Goal: Use online tool/utility: Utilize a website feature to perform a specific function

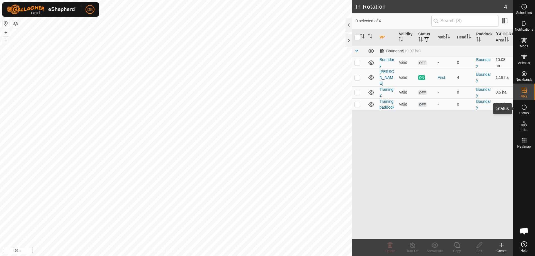
click at [525, 109] on icon at bounding box center [524, 107] width 5 height 6
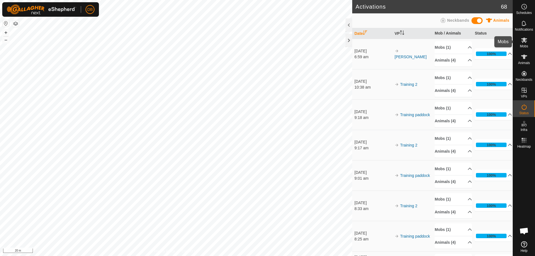
click at [522, 45] on span "Mobs" at bounding box center [524, 46] width 8 height 3
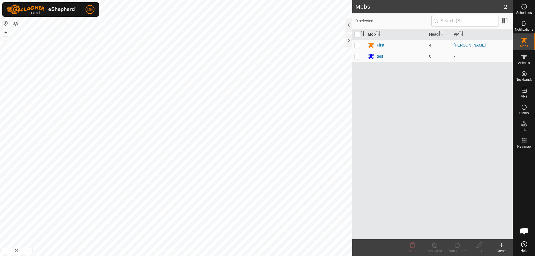
click at [522, 45] on span "Mobs" at bounding box center [524, 46] width 8 height 3
click at [378, 45] on div "First" at bounding box center [381, 45] width 8 height 6
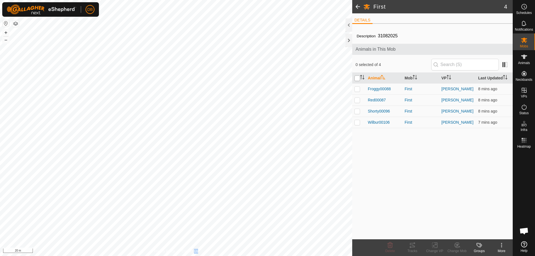
click at [358, 79] on input "checkbox" at bounding box center [358, 79] width 6 height 6
checkbox input "true"
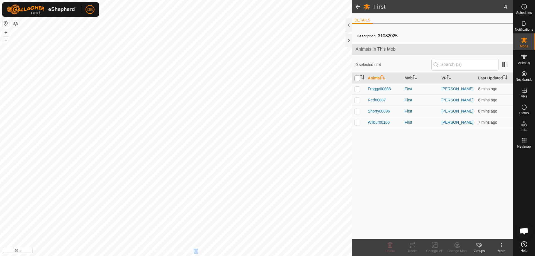
checkbox input "true"
click at [416, 246] on tracks-svg-icon at bounding box center [412, 245] width 22 height 7
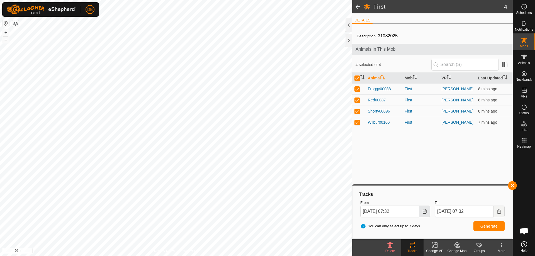
click at [427, 214] on icon "Choose Date" at bounding box center [425, 211] width 4 height 4
click at [378, 150] on span "15" at bounding box center [377, 149] width 9 height 9
click at [426, 211] on icon "Choose Date" at bounding box center [425, 211] width 4 height 4
click at [368, 150] on span "14" at bounding box center [368, 149] width 9 height 9
drag, startPoint x: 392, startPoint y: 211, endPoint x: 396, endPoint y: 208, distance: 5.1
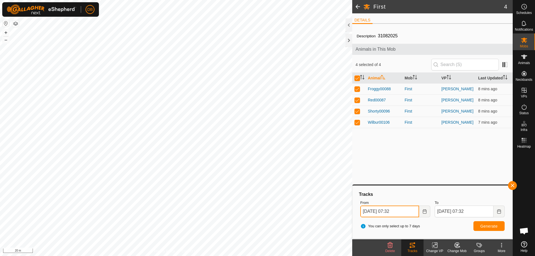
click at [396, 208] on input "[DATE] 07:32" at bounding box center [390, 212] width 59 height 12
click at [386, 179] on button "Next Hour" at bounding box center [388, 179] width 9 height 9
click at [386, 179] on icon "Next Hour" at bounding box center [388, 179] width 4 height 4
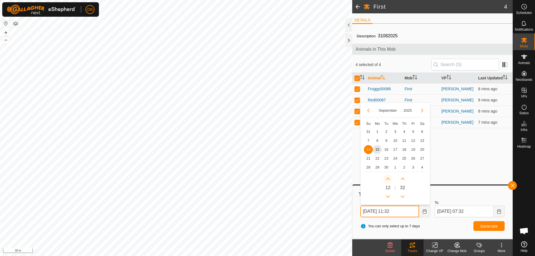
click at [386, 179] on button "Next Hour" at bounding box center [388, 179] width 9 height 9
click at [387, 177] on button "Next Hour" at bounding box center [388, 179] width 9 height 9
click at [387, 177] on span "Next Hour" at bounding box center [387, 177] width 0 height 0
click at [386, 180] on button "Next Hour" at bounding box center [388, 179] width 9 height 9
type input "[DATE] 15:32"
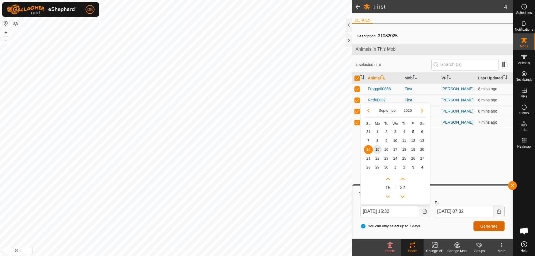
click at [479, 226] on button "Generate" at bounding box center [489, 226] width 31 height 10
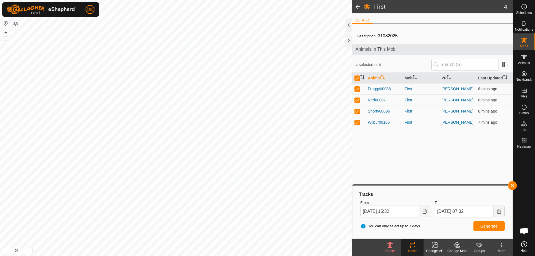
click at [357, 90] on p-checkbox at bounding box center [358, 89] width 6 height 4
checkbox input "false"
click at [360, 100] on p-checkbox at bounding box center [358, 100] width 6 height 4
checkbox input "false"
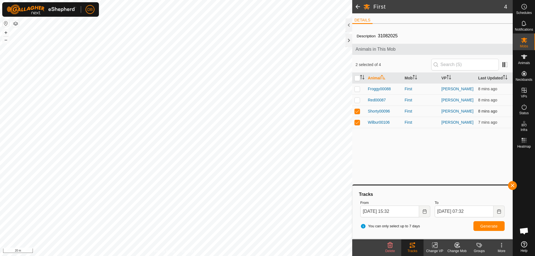
click at [357, 111] on p-checkbox at bounding box center [358, 111] width 6 height 4
click at [493, 233] on div "You can only select up to 7 days Generate" at bounding box center [432, 226] width 149 height 13
click at [489, 229] on button "Generate" at bounding box center [489, 226] width 31 height 10
click at [356, 113] on td at bounding box center [358, 111] width 13 height 11
checkbox input "true"
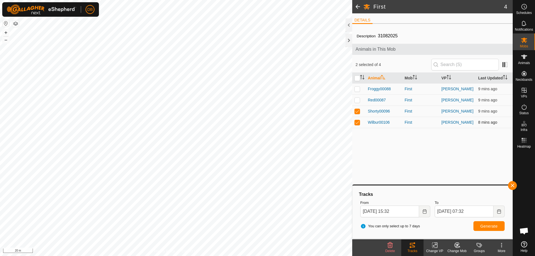
click at [356, 124] on td at bounding box center [358, 122] width 13 height 11
checkbox input "false"
click at [490, 226] on span "Generate" at bounding box center [489, 226] width 17 height 4
click at [357, 100] on p-checkbox at bounding box center [358, 100] width 6 height 4
checkbox input "true"
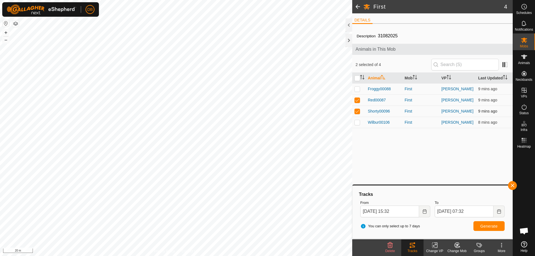
click at [357, 113] on p-checkbox at bounding box center [358, 111] width 6 height 4
checkbox input "false"
click at [491, 227] on span "Generate" at bounding box center [489, 226] width 17 height 4
click at [357, 90] on p-checkbox at bounding box center [358, 89] width 6 height 4
checkbox input "true"
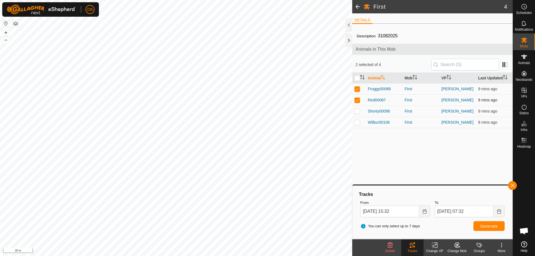
click at [359, 100] on p-checkbox at bounding box center [358, 100] width 6 height 4
checkbox input "false"
click at [492, 225] on span "Generate" at bounding box center [489, 226] width 17 height 4
click at [422, 216] on button "Choose Date" at bounding box center [424, 212] width 11 height 12
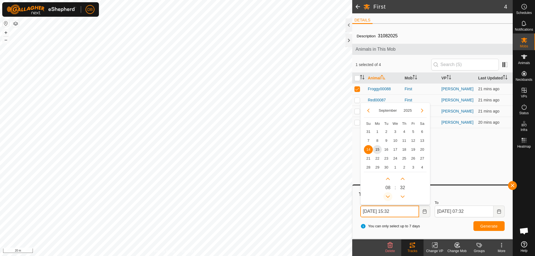
click at [389, 199] on icon "Previous Hour" at bounding box center [388, 197] width 4 height 4
click at [375, 148] on span "15" at bounding box center [377, 149] width 9 height 9
type input "[DATE] 06:32"
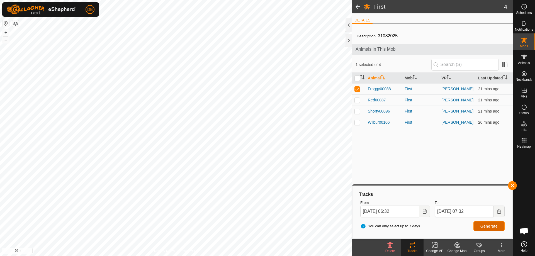
click at [490, 226] on span "Generate" at bounding box center [489, 226] width 17 height 4
click at [357, 101] on p-checkbox at bounding box center [358, 100] width 6 height 4
checkbox input "true"
click at [481, 226] on button "Generate" at bounding box center [489, 226] width 31 height 10
click at [358, 110] on p-checkbox at bounding box center [358, 111] width 6 height 4
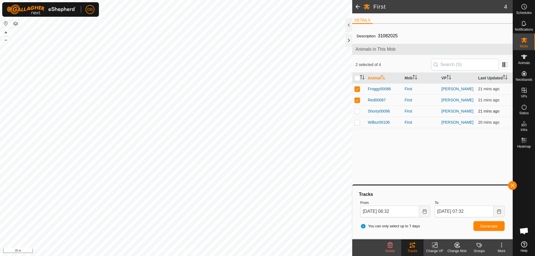
checkbox input "true"
click at [485, 225] on span "Generate" at bounding box center [489, 226] width 17 height 4
click at [357, 124] on p-checkbox at bounding box center [358, 122] width 6 height 4
checkbox input "true"
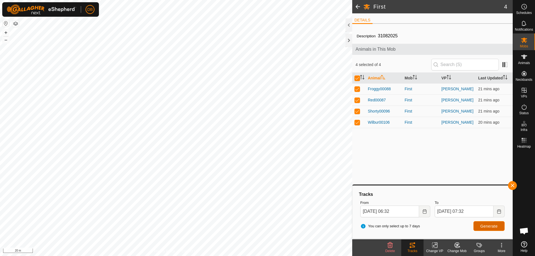
click at [497, 228] on span "Generate" at bounding box center [489, 226] width 17 height 4
